Goal: Task Accomplishment & Management: Manage account settings

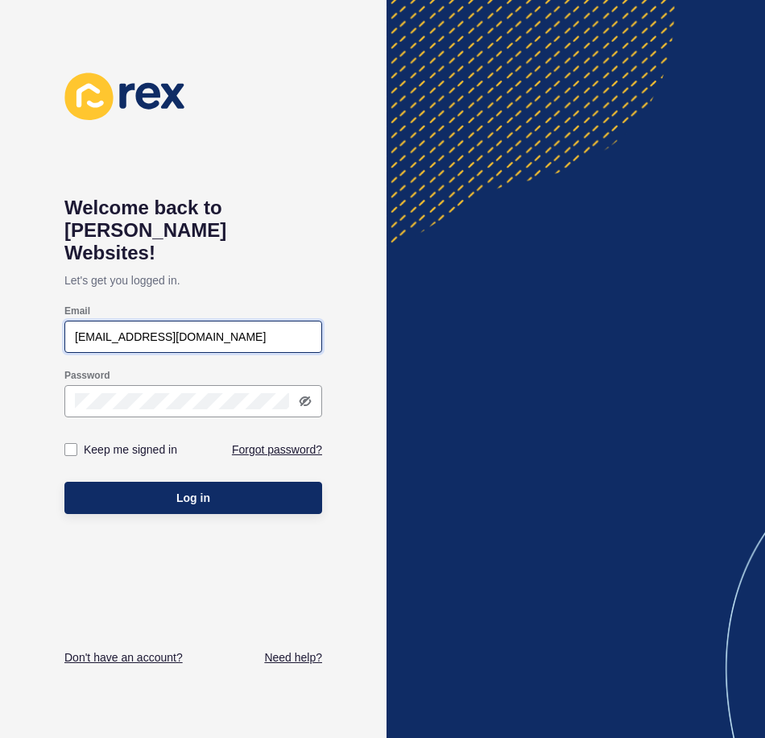
click at [235, 329] on input "[EMAIL_ADDRESS][DOMAIN_NAME]" at bounding box center [193, 337] width 237 height 16
drag, startPoint x: 251, startPoint y: 315, endPoint x: -4, endPoint y: 291, distance: 255.7
click at [0, 291] on html "Welcome back to [PERSON_NAME] Websites! Let's get you logged in. Email [EMAIL_A…" at bounding box center [382, 369] width 765 height 738
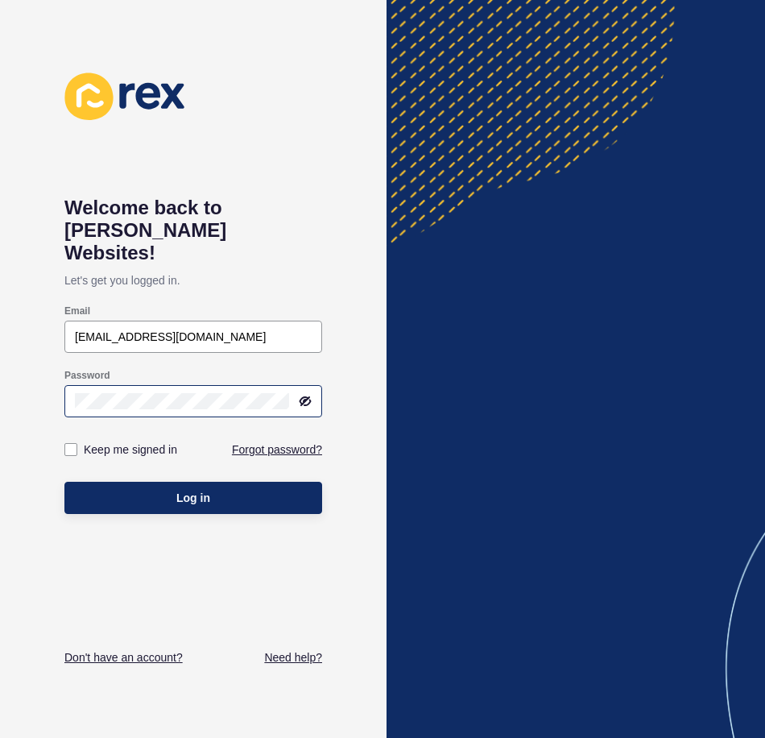
click at [307, 395] on icon at bounding box center [305, 401] width 13 height 13
click at [6, 366] on div "Welcome back to [PERSON_NAME] Websites! Let's get you logged in. Email [EMAIL_A…" at bounding box center [193, 369] width 387 height 738
click at [64, 482] on button "Log in" at bounding box center [193, 498] width 258 height 32
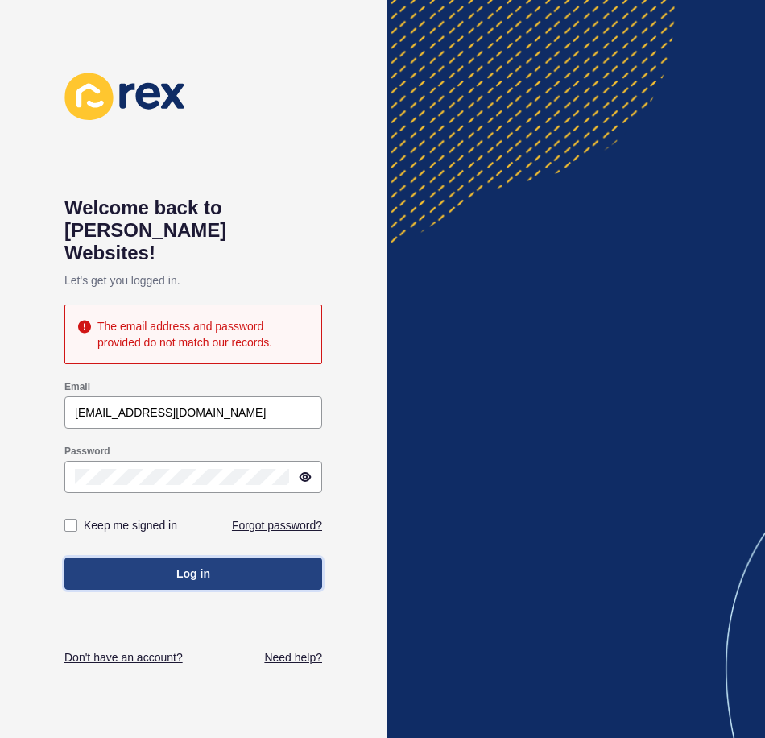
click at [169, 557] on button "Log in" at bounding box center [193, 573] width 258 height 32
click at [180, 565] on span "Log in" at bounding box center [193, 573] width 34 height 16
click at [200, 565] on span "Log in" at bounding box center [193, 573] width 34 height 16
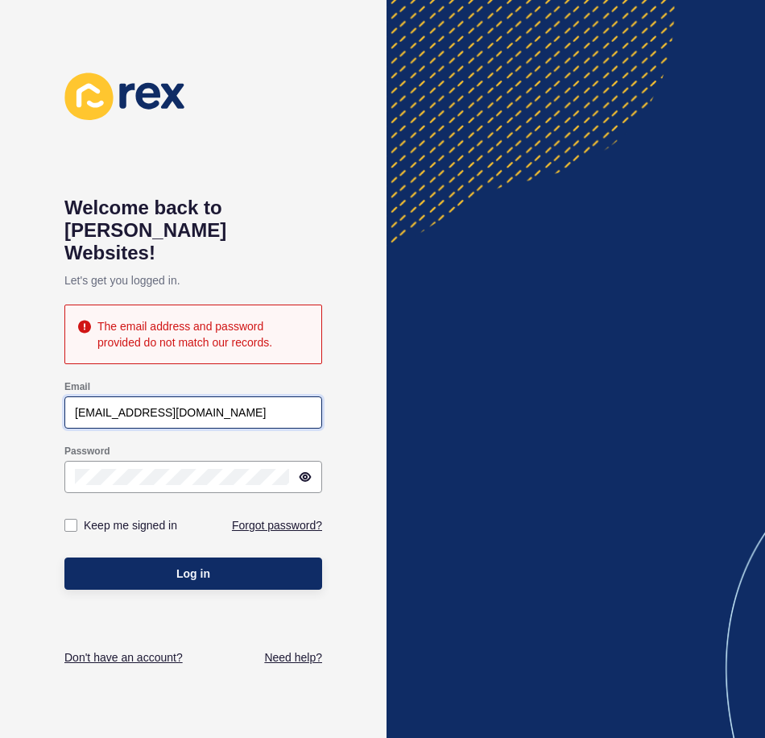
click at [216, 404] on input "[EMAIL_ADDRESS][DOMAIN_NAME]" at bounding box center [193, 412] width 237 height 16
drag, startPoint x: 246, startPoint y: 396, endPoint x: -4, endPoint y: 398, distance: 249.7
click at [0, 398] on html "Welcome back to [PERSON_NAME] Websites! Let's get you logged in. The email addr…" at bounding box center [382, 369] width 765 height 738
type input "[EMAIL_ADDRESS][DOMAIN_NAME]"
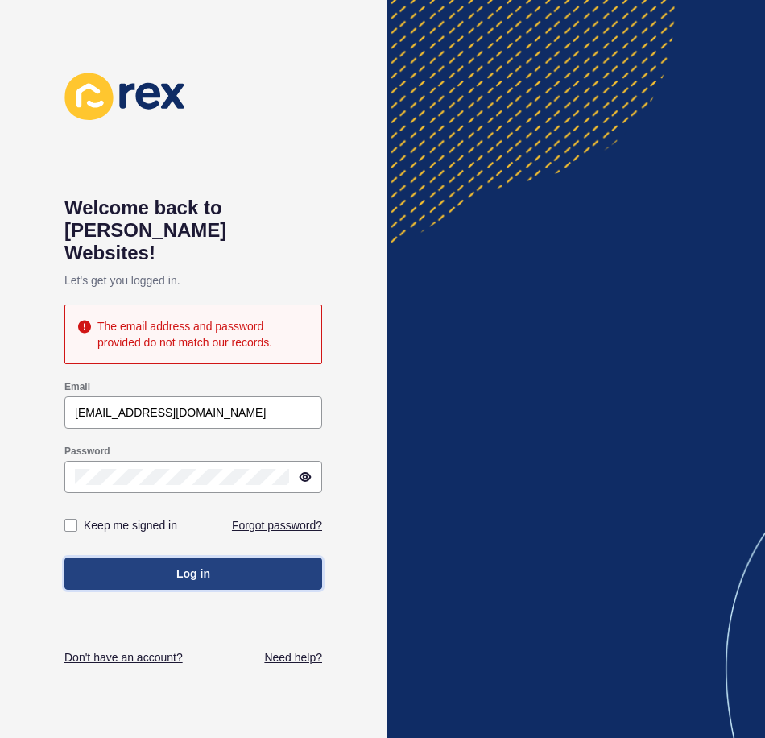
click at [146, 557] on button "Log in" at bounding box center [193, 573] width 258 height 32
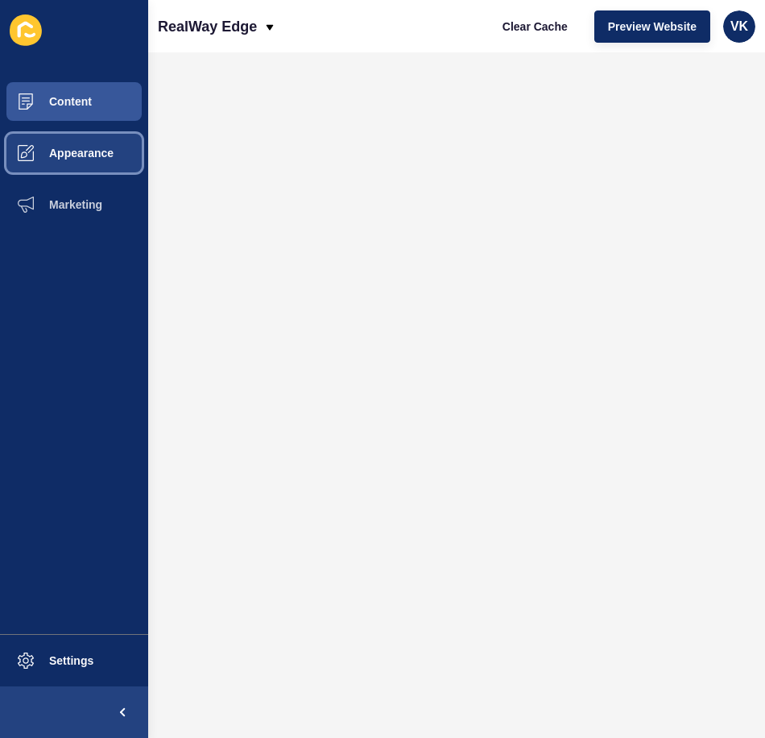
click at [76, 158] on span "Appearance" at bounding box center [56, 153] width 116 height 13
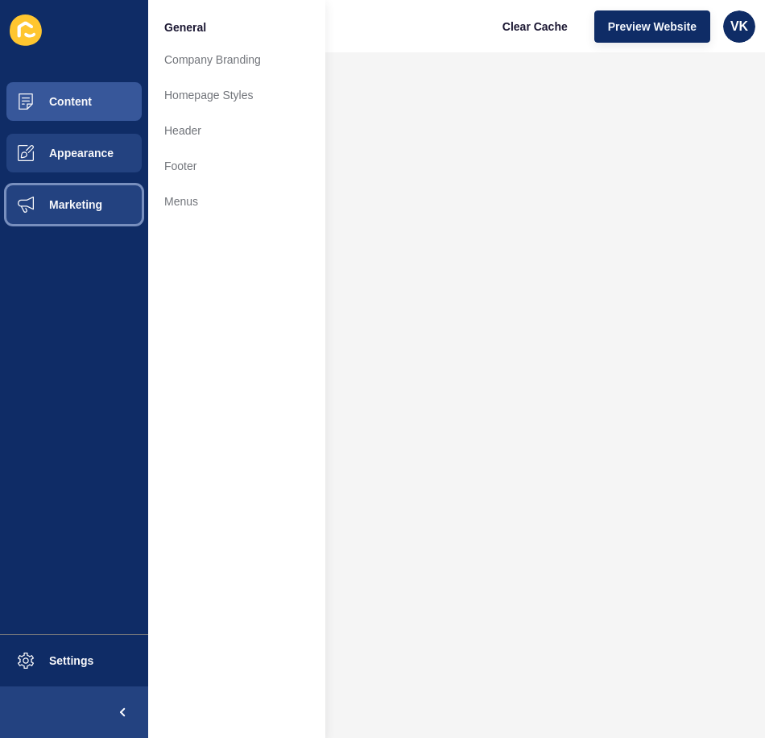
click at [68, 198] on span "Marketing" at bounding box center [50, 204] width 105 height 13
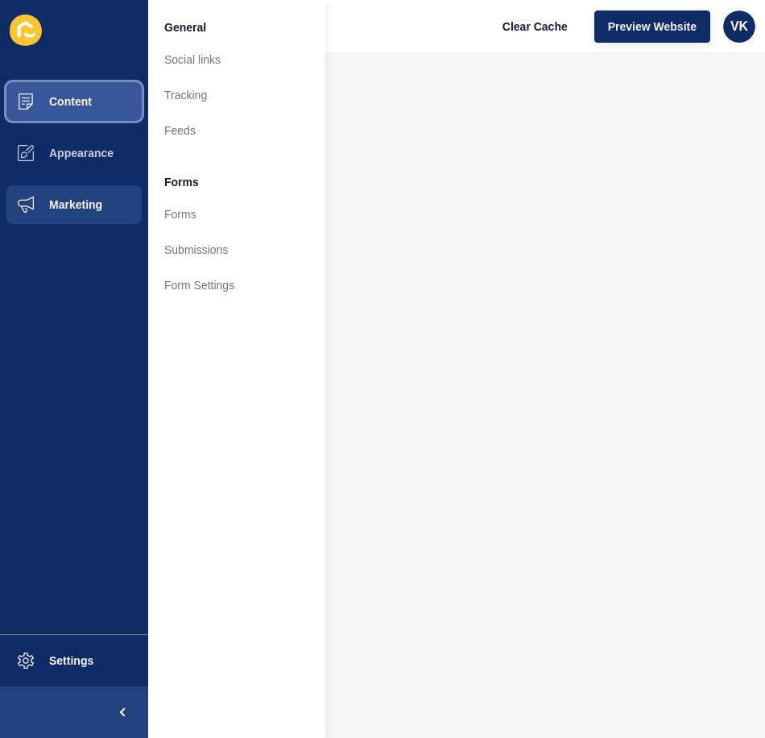
click at [43, 102] on span "Content" at bounding box center [45, 101] width 94 height 13
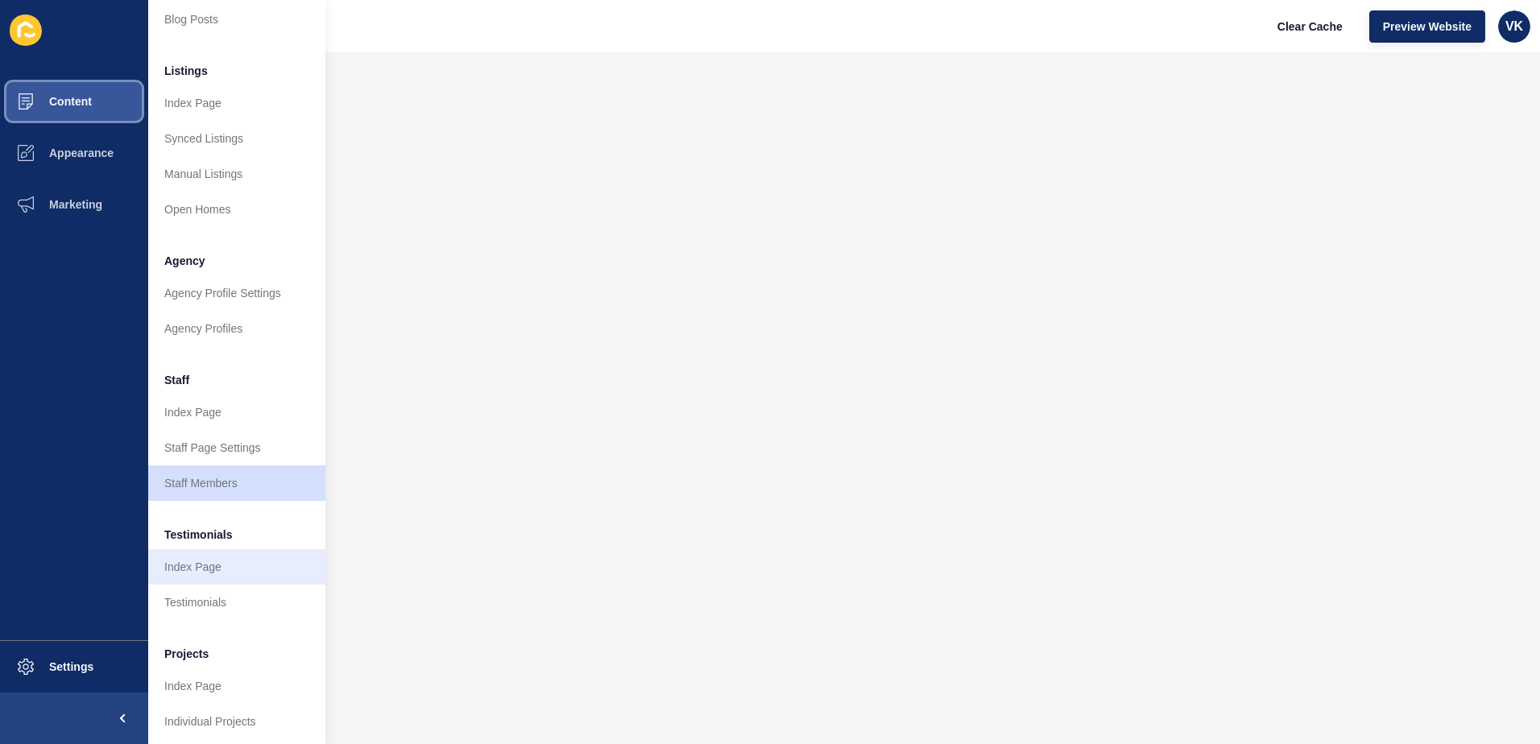
scroll to position [212, 0]
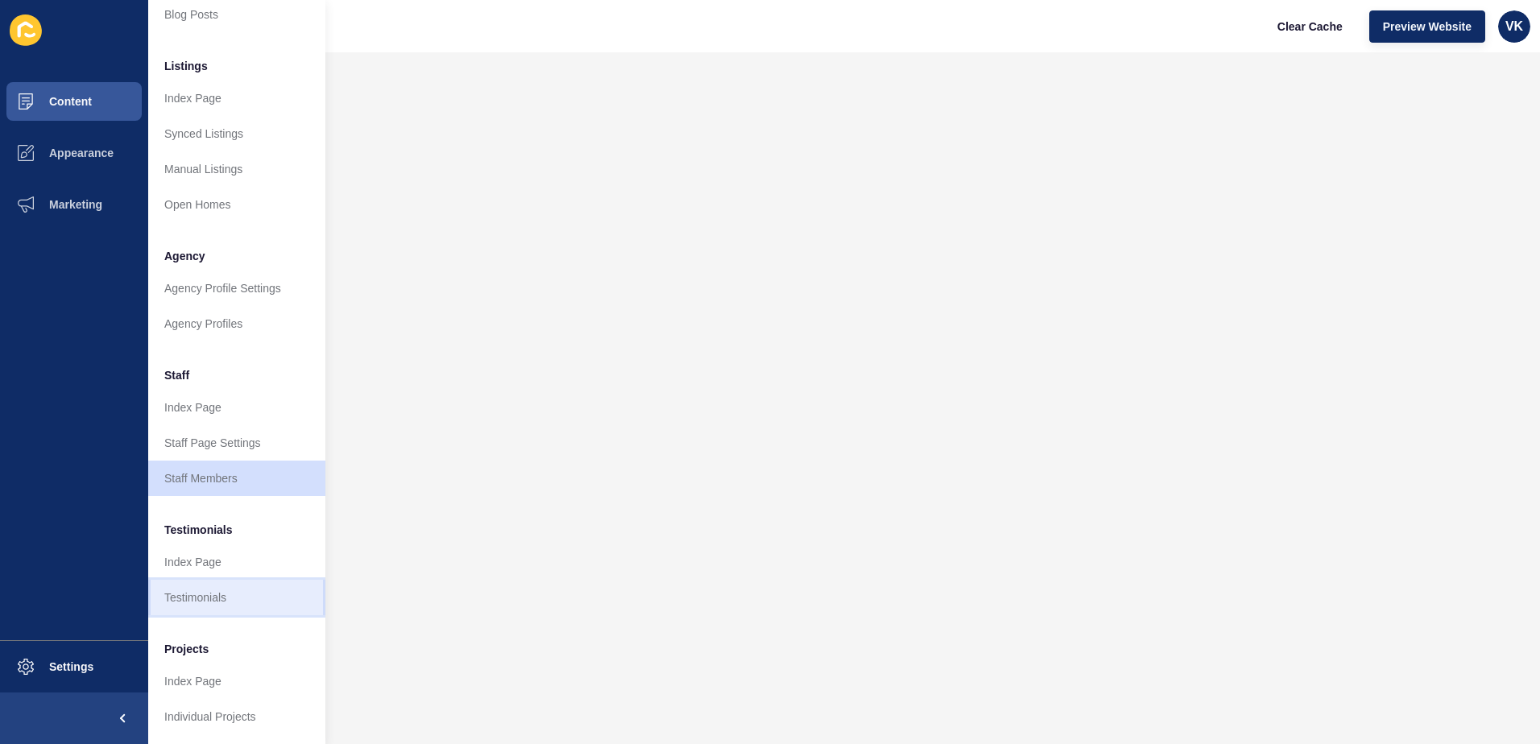
click at [234, 590] on link "Testimonials" at bounding box center [236, 597] width 177 height 35
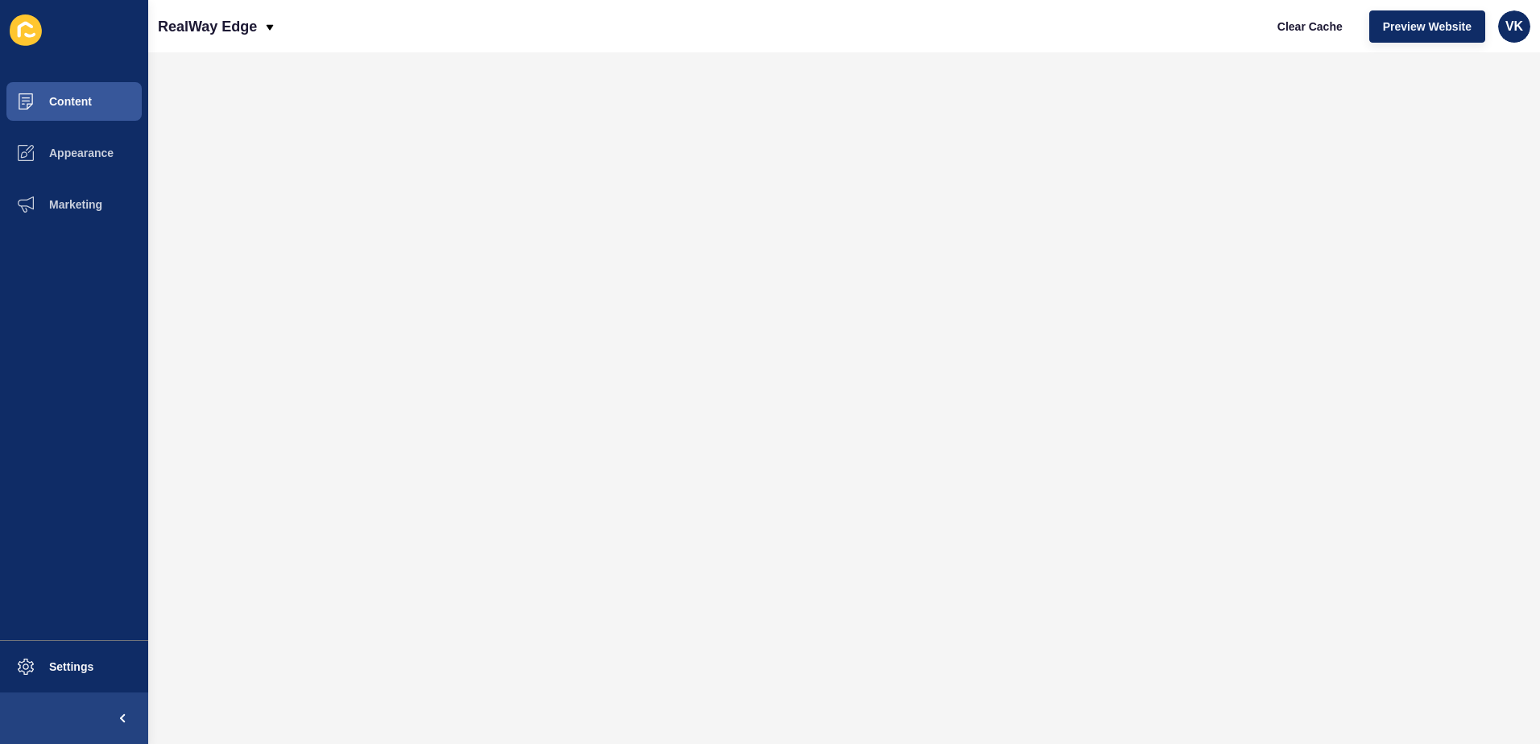
click at [764, 27] on div "RealWay Edge Clear Cache Preview Website VK" at bounding box center [844, 26] width 1392 height 52
click at [764, 24] on div "RealWay Edge Clear Cache Preview Website VK" at bounding box center [844, 26] width 1392 height 52
